Goal: Information Seeking & Learning: Find contact information

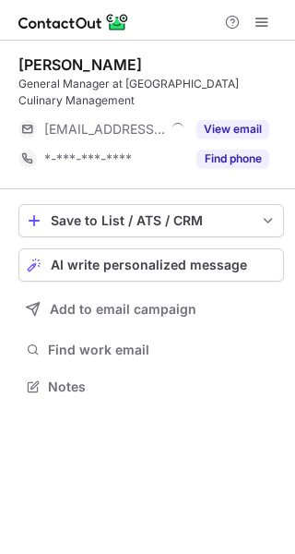
scroll to position [357, 295]
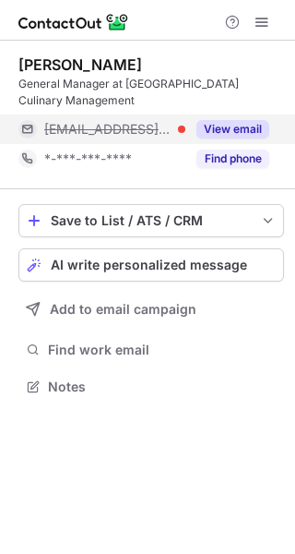
click at [247, 120] on button "View email" at bounding box center [233, 129] width 73 height 18
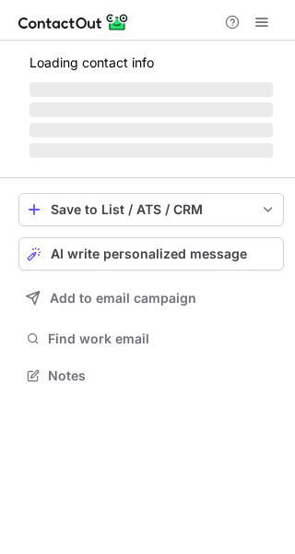
scroll to position [387, 295]
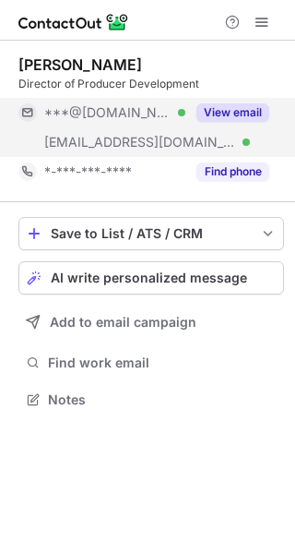
click at [238, 112] on button "View email" at bounding box center [233, 112] width 73 height 18
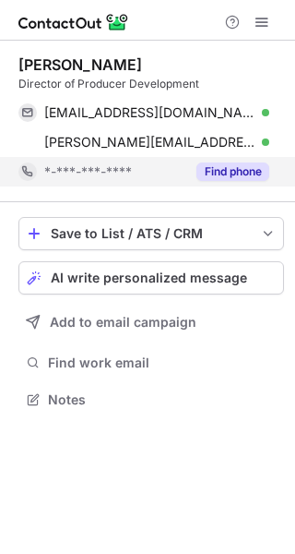
click at [253, 172] on button "Find phone" at bounding box center [233, 171] width 73 height 18
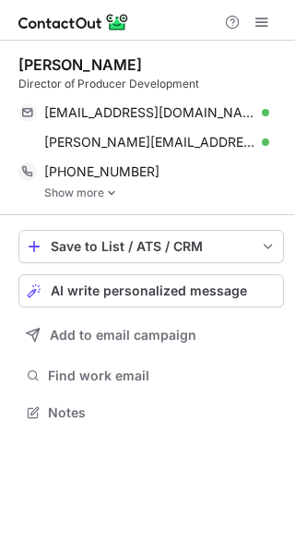
scroll to position [400, 295]
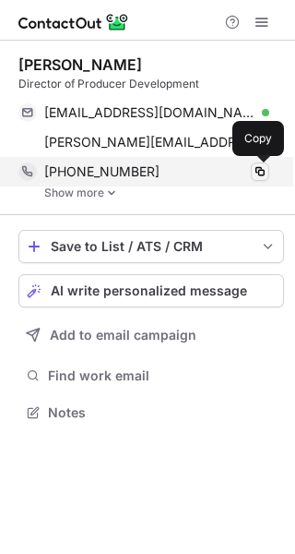
click at [257, 171] on span at bounding box center [260, 171] width 15 height 15
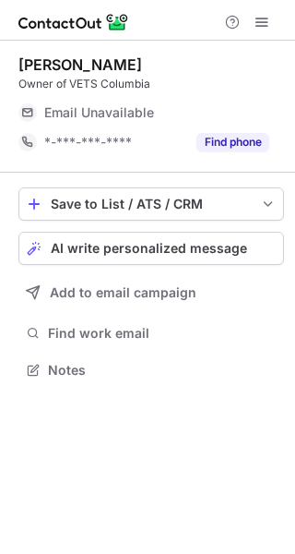
scroll to position [357, 295]
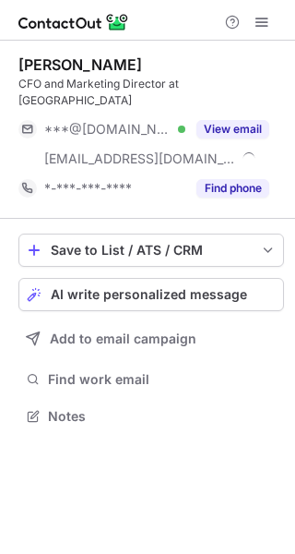
scroll to position [403, 295]
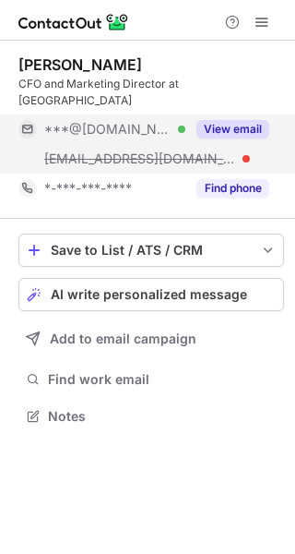
click at [218, 127] on button "View email" at bounding box center [233, 129] width 73 height 18
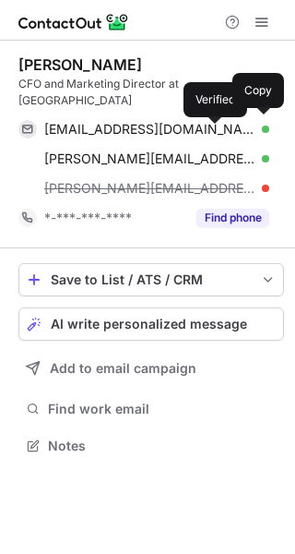
scroll to position [433, 295]
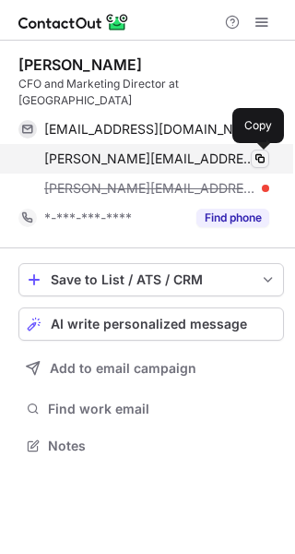
drag, startPoint x: 261, startPoint y: 162, endPoint x: 54, endPoint y: 91, distance: 219.4
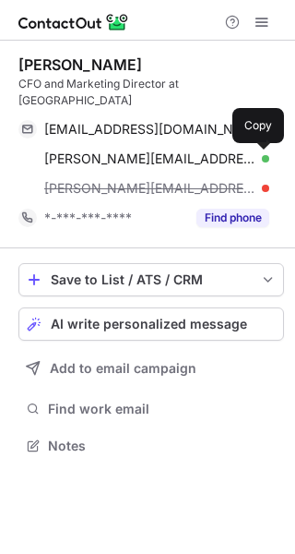
click at [258, 159] on span at bounding box center [260, 158] width 15 height 15
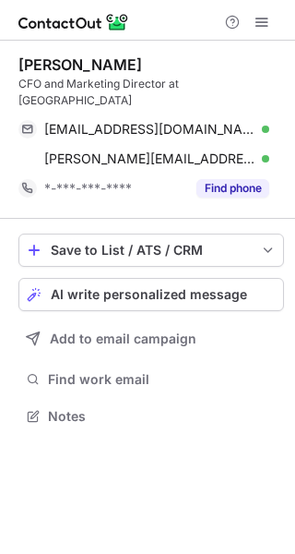
scroll to position [403, 295]
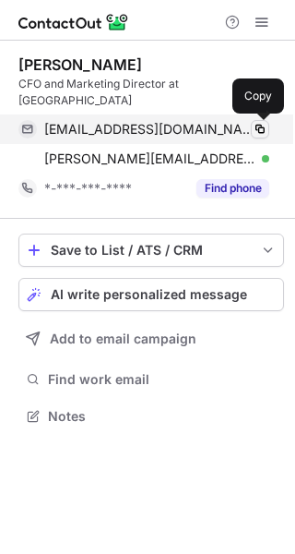
click at [257, 125] on span at bounding box center [260, 129] width 15 height 15
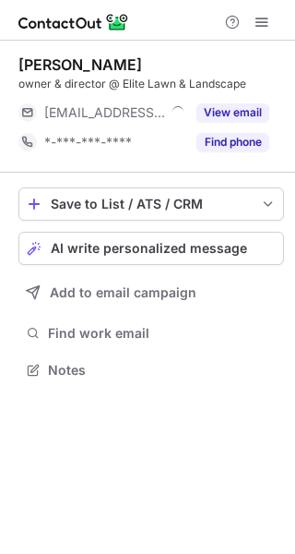
scroll to position [357, 295]
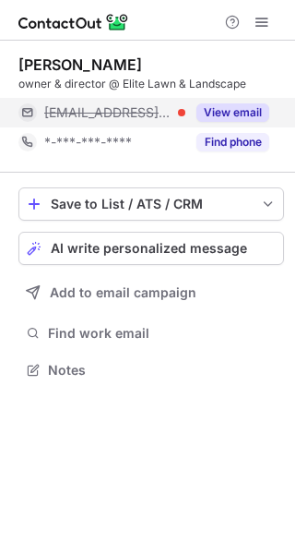
click at [245, 114] on button "View email" at bounding box center [233, 112] width 73 height 18
